Goal: Task Accomplishment & Management: Complete application form

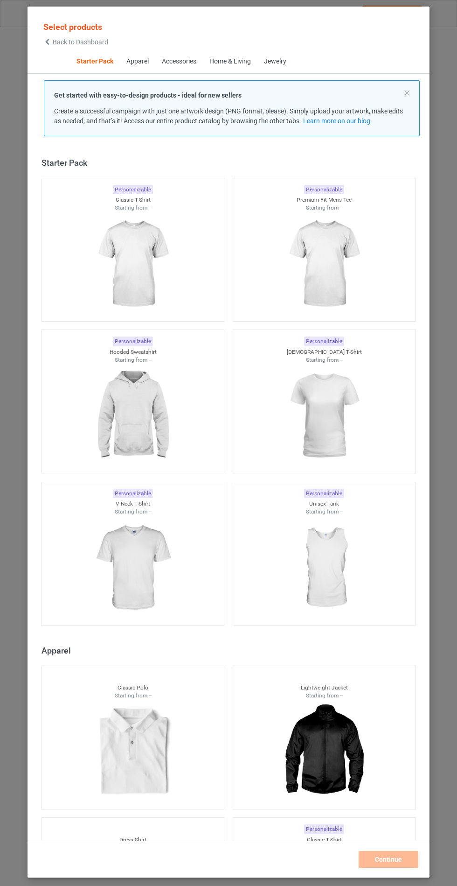
scroll to position [11, 0]
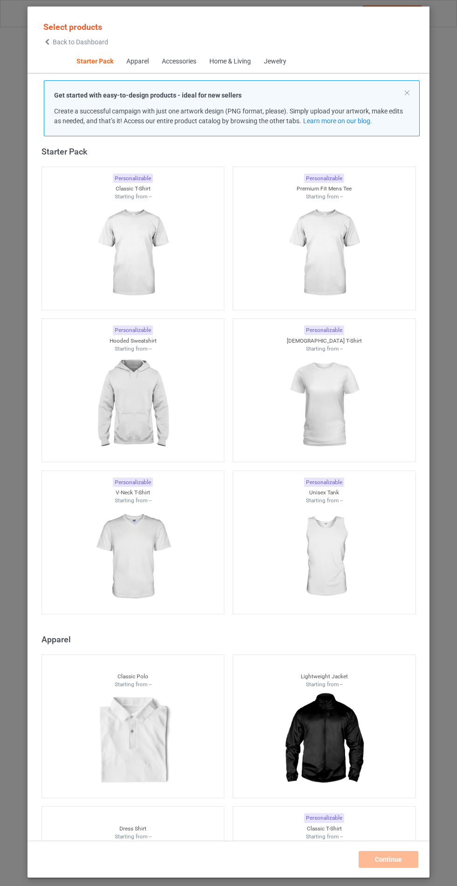
click at [131, 393] on img at bounding box center [133, 404] width 84 height 105
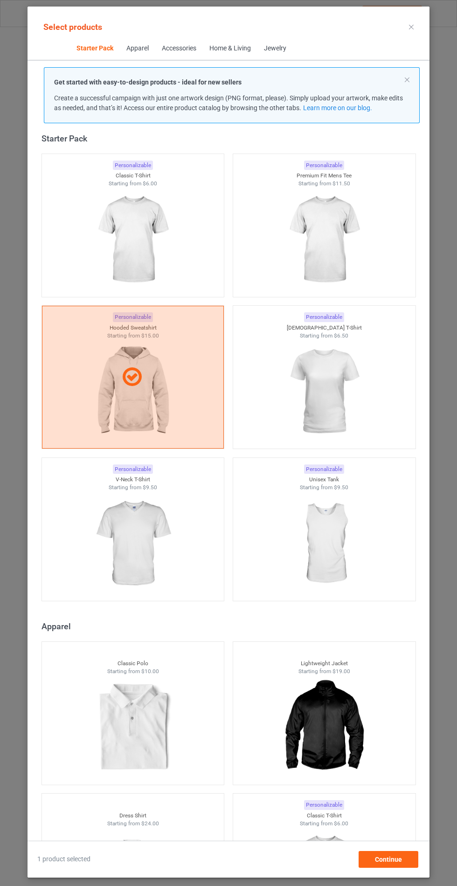
scroll to position [54, 0]
click at [406, 865] on div "Continue" at bounding box center [389, 859] width 60 height 17
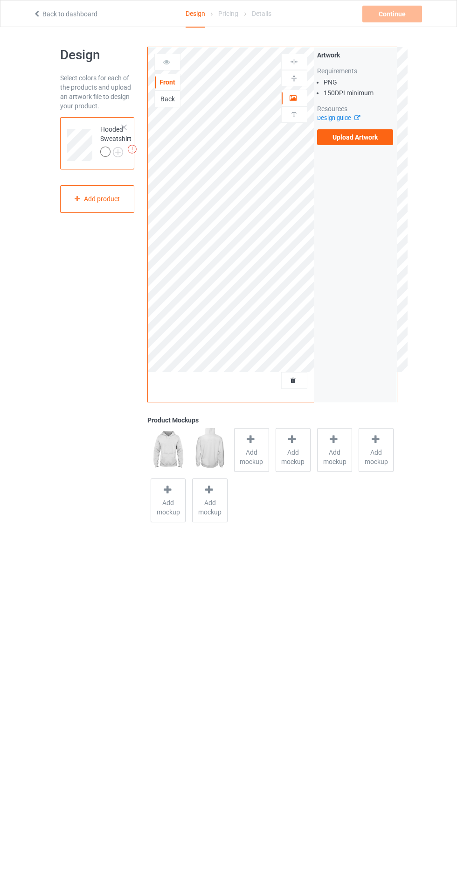
click at [259, 448] on span "Add mockup" at bounding box center [252, 457] width 34 height 19
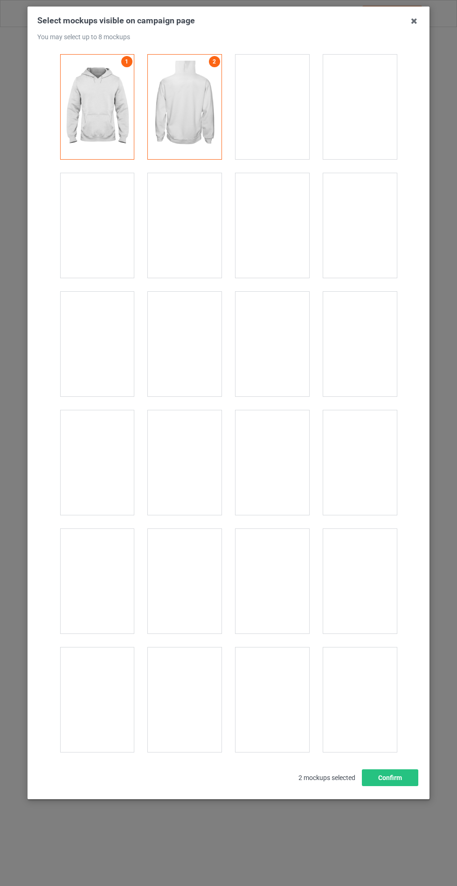
scroll to position [7534, 0]
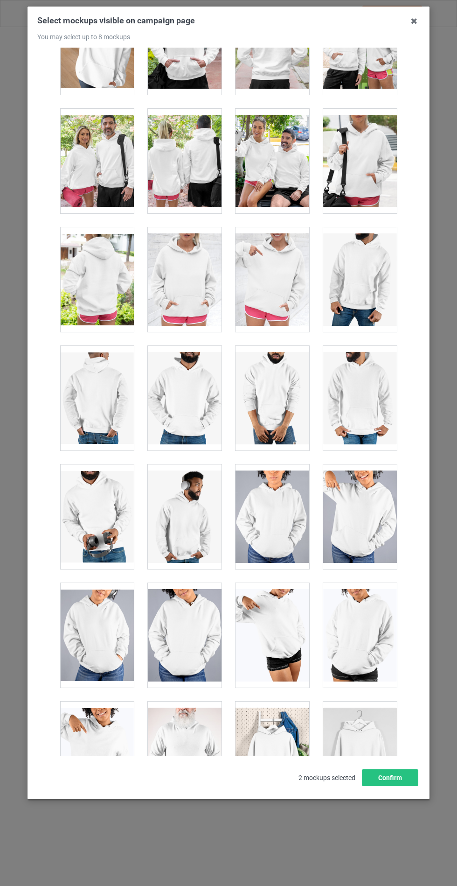
click at [185, 266] on div at bounding box center [185, 279] width 74 height 105
click at [412, 786] on button "Confirm" at bounding box center [390, 777] width 56 height 17
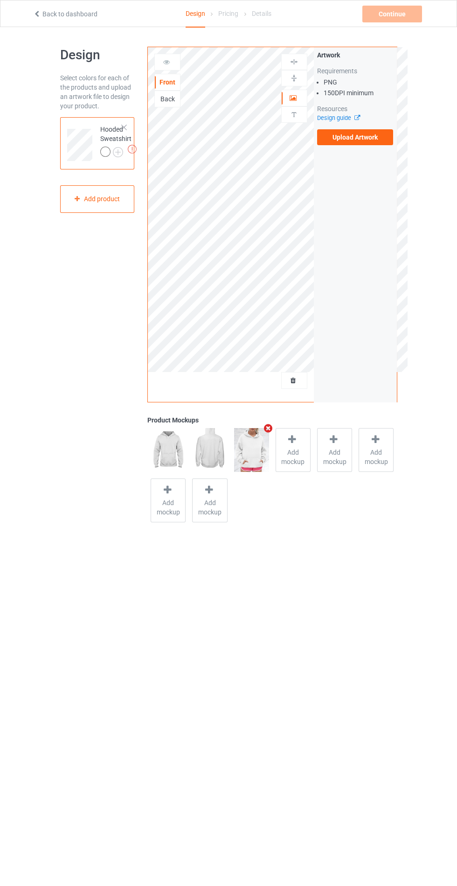
click at [106, 157] on div at bounding box center [106, 153] width 13 height 13
click at [0, 0] on img at bounding box center [0, 0] width 0 height 0
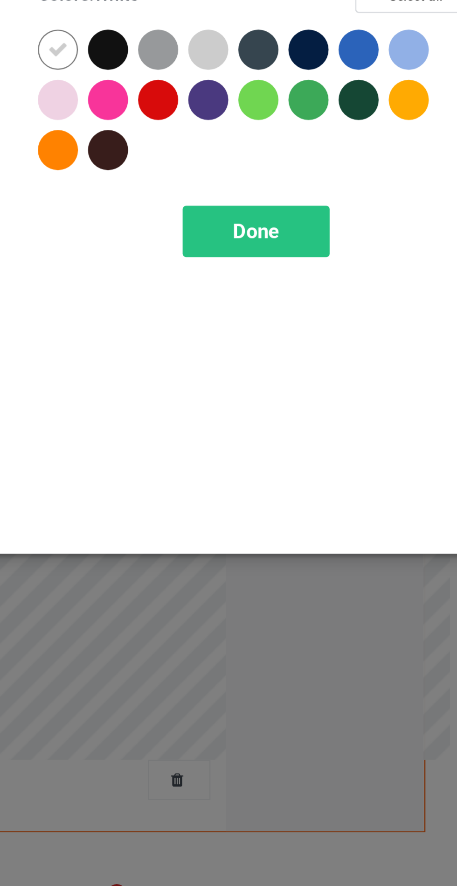
click at [239, 91] on div at bounding box center [243, 95] width 17 height 17
click at [305, 72] on div at bounding box center [306, 74] width 17 height 17
click at [392, 78] on div at bounding box center [390, 74] width 17 height 17
click at [339, 145] on div "Done" at bounding box center [327, 150] width 62 height 21
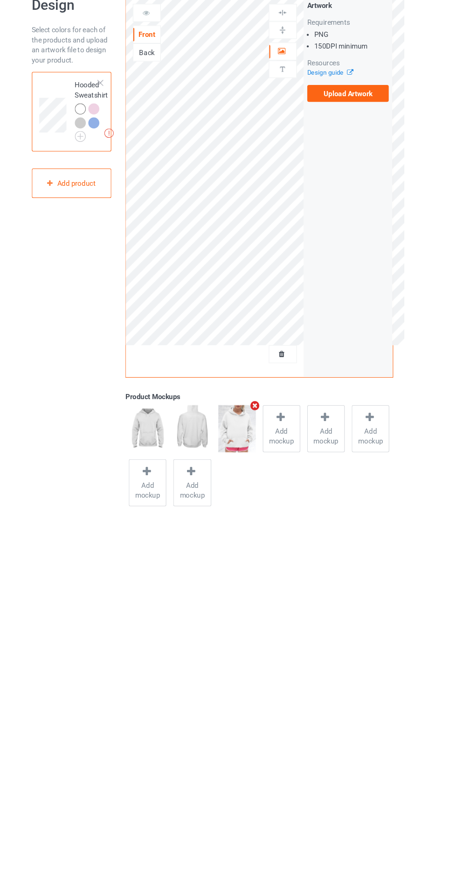
scroll to position [4, 0]
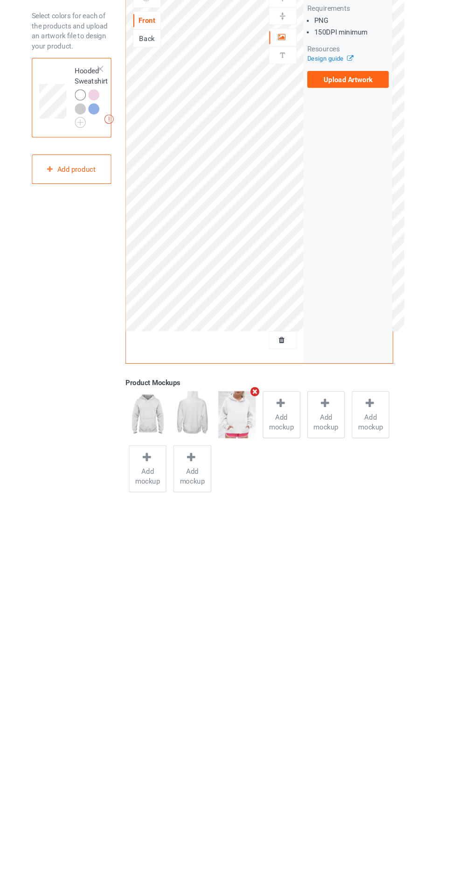
click at [375, 138] on label "Upload Artwork" at bounding box center [355, 134] width 77 height 16
click at [0, 0] on input "Upload Artwork" at bounding box center [0, 0] width 0 height 0
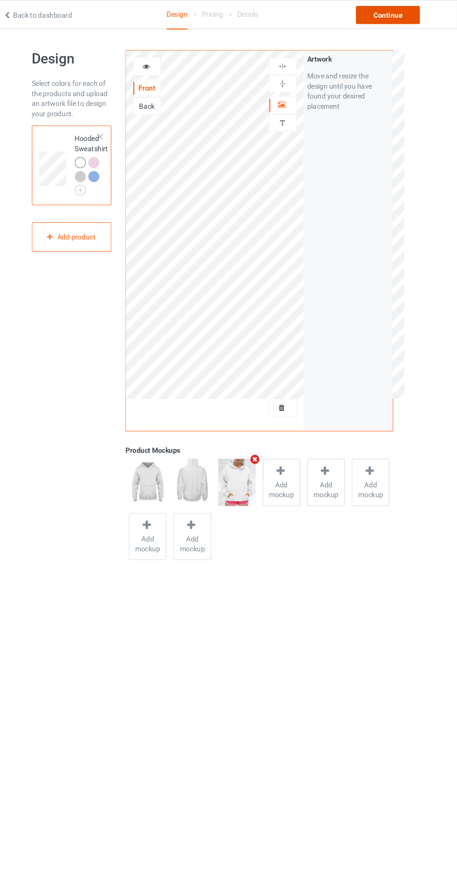
click at [380, 21] on div "Continue" at bounding box center [393, 14] width 60 height 17
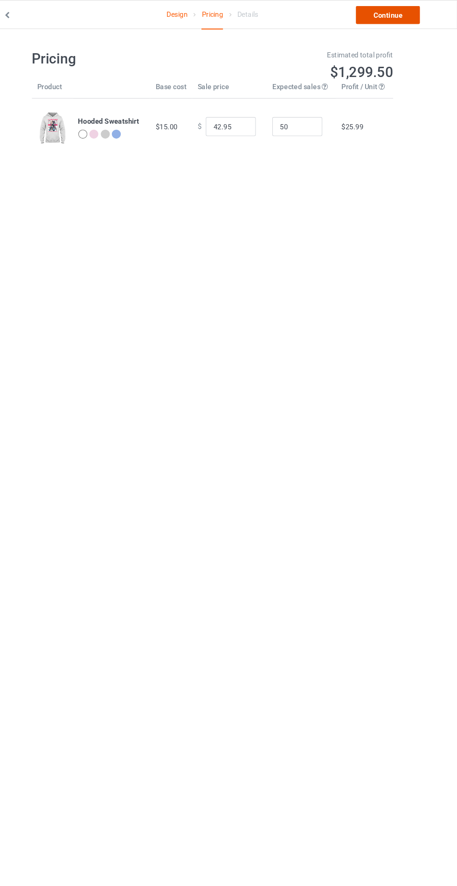
click at [404, 10] on link "Continue" at bounding box center [393, 14] width 60 height 17
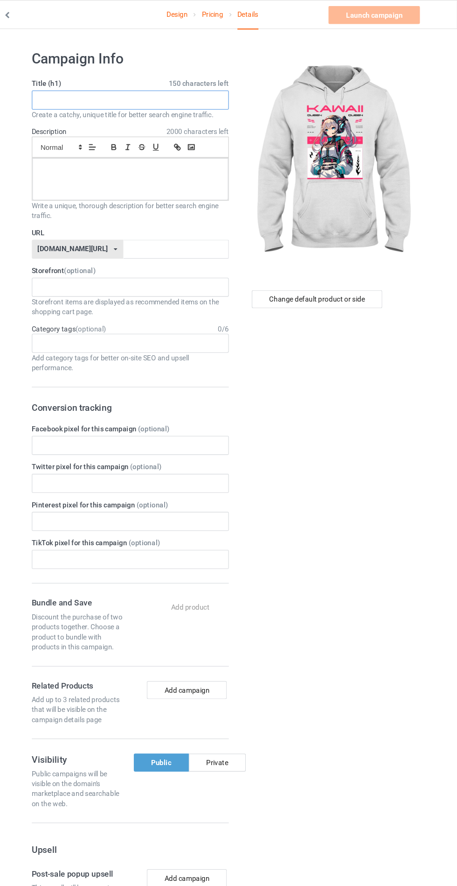
click at [167, 95] on input "text" at bounding box center [152, 93] width 184 height 18
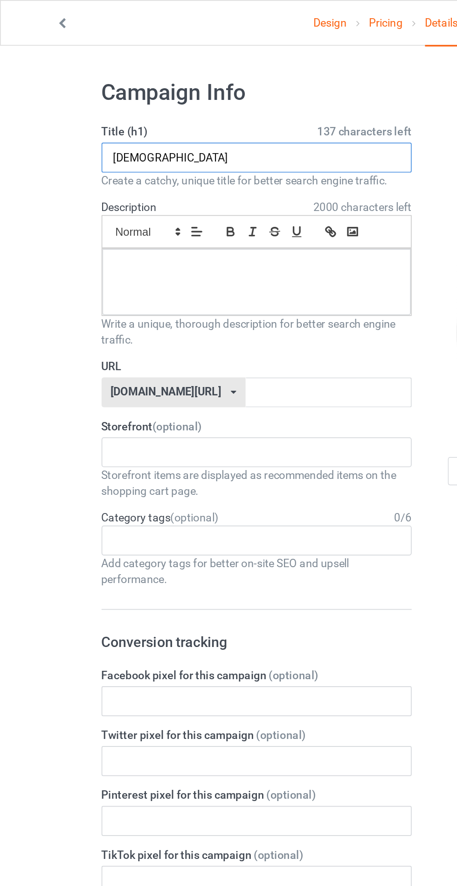
type input "[DEMOGRAPHIC_DATA]"
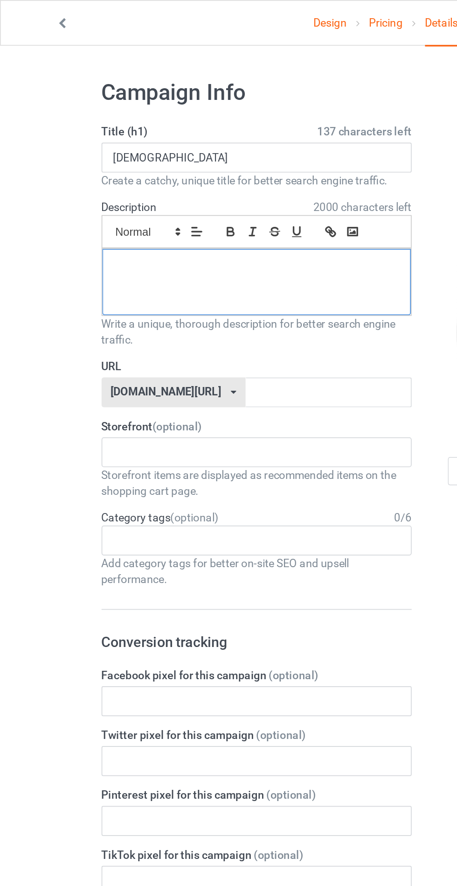
click at [87, 167] on div at bounding box center [152, 167] width 183 height 39
click at [146, 239] on input "text" at bounding box center [195, 233] width 98 height 18
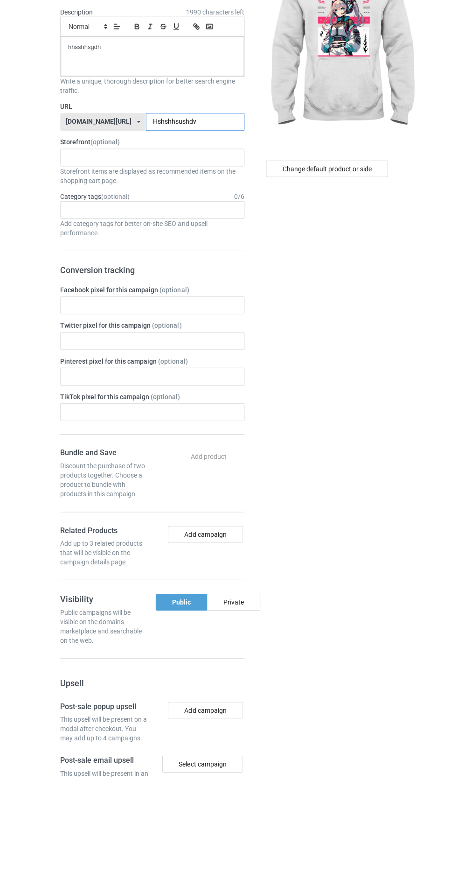
scroll to position [23, 0]
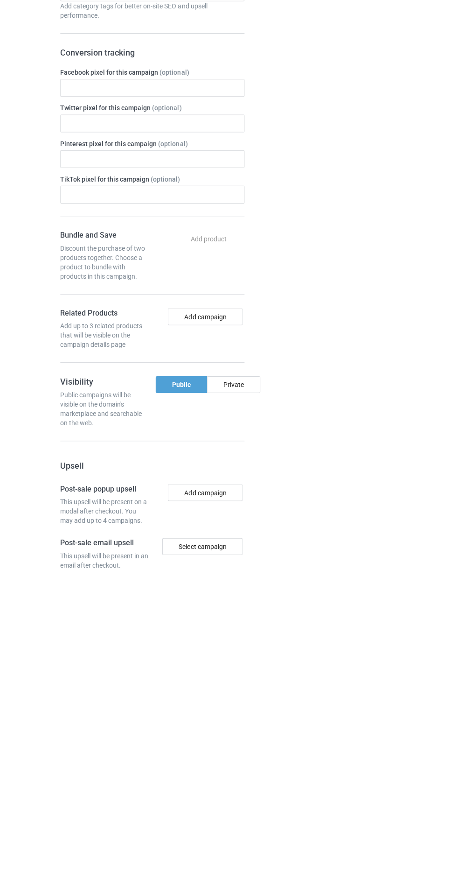
type input "Hshshhsushdv"
click at [246, 687] on div "Private" at bounding box center [233, 688] width 53 height 17
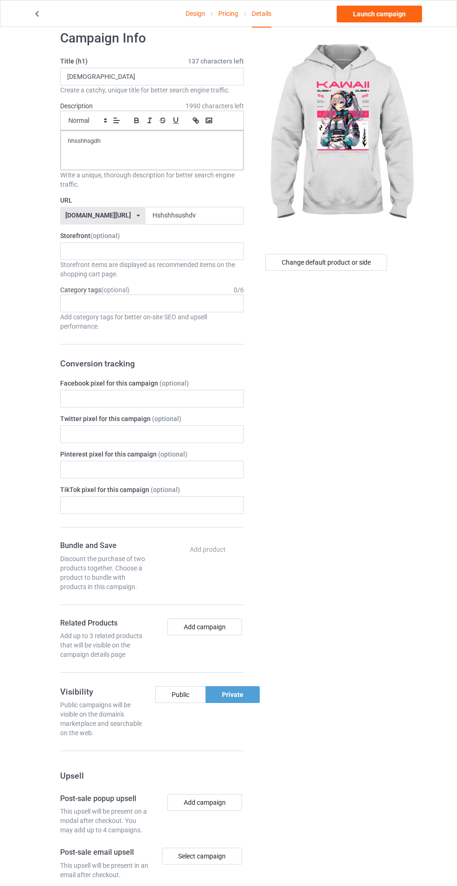
scroll to position [15, 0]
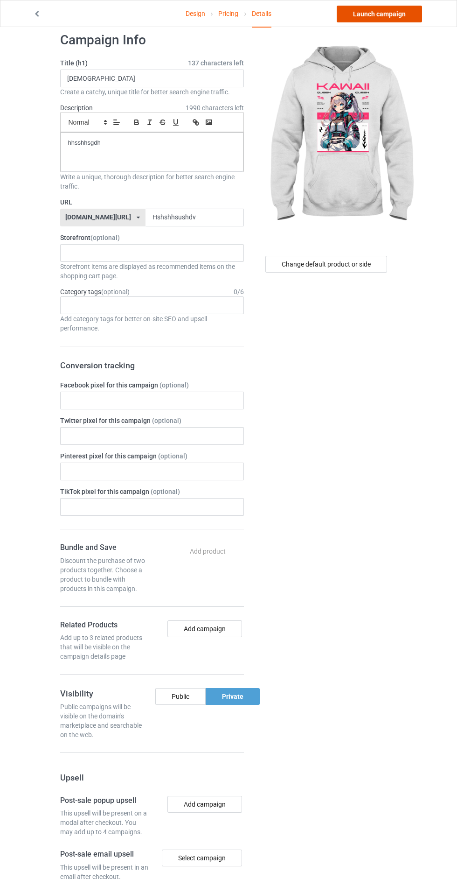
click at [394, 15] on link "Launch campaign" at bounding box center [379, 14] width 85 height 17
